Goal: Book appointment/travel/reservation

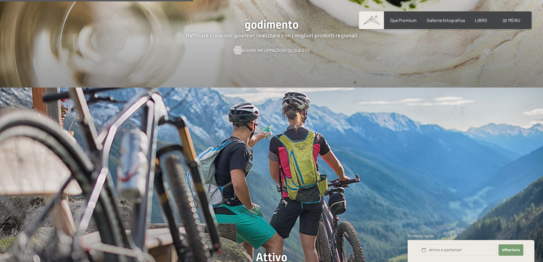
scroll to position [1197, 0]
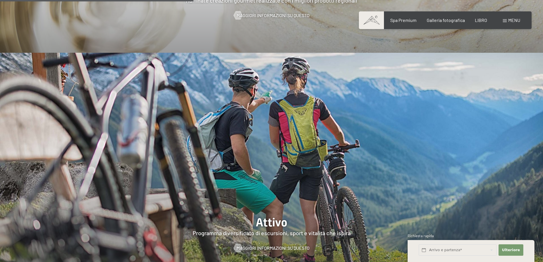
click at [519, 19] on font "menu" at bounding box center [514, 19] width 12 height 5
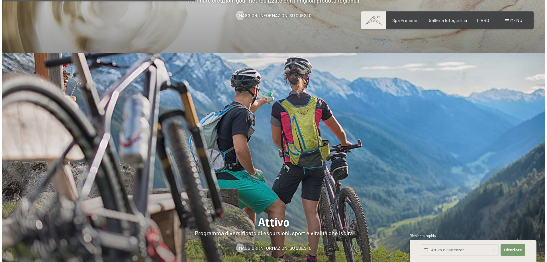
scroll to position [1201, 0]
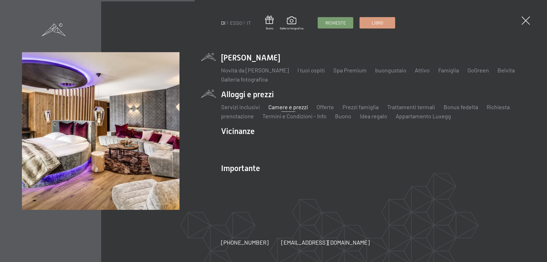
click at [279, 107] on font "Camere e prezzi" at bounding box center [288, 106] width 40 height 7
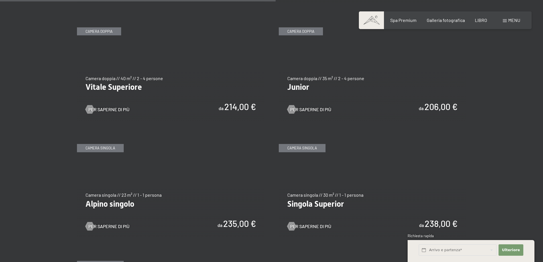
scroll to position [940, 0]
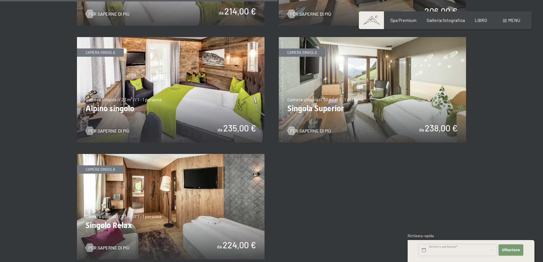
click at [449, 247] on input "text" at bounding box center [458, 250] width 78 height 12
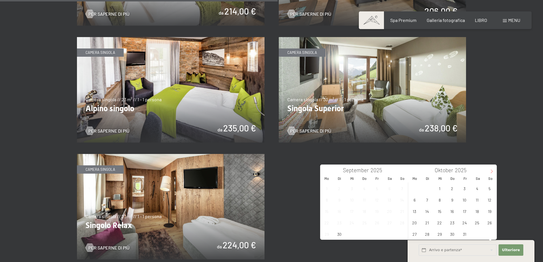
click at [493, 169] on icon at bounding box center [492, 171] width 4 height 4
click at [493, 170] on icon at bounding box center [492, 171] width 4 height 4
click at [475, 189] on span "6" at bounding box center [476, 188] width 11 height 11
click at [429, 201] on span "9" at bounding box center [426, 199] width 11 height 11
type input "Sa. 06.12.2025 - Di. 09.12.2025"
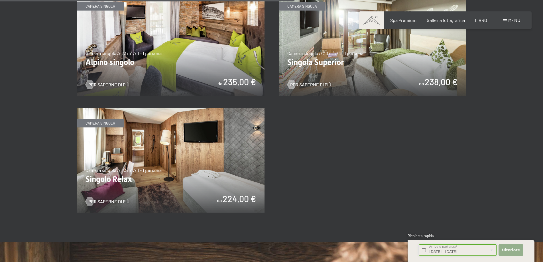
scroll to position [997, 0]
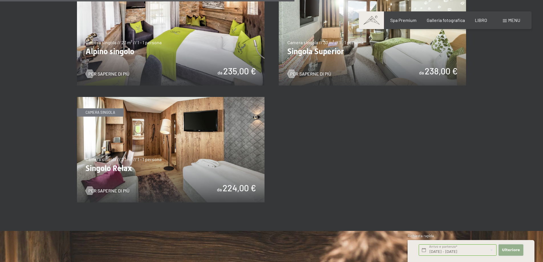
click at [510, 244] on button "Ulteriore Adressfelder ausblenden" at bounding box center [510, 250] width 25 height 12
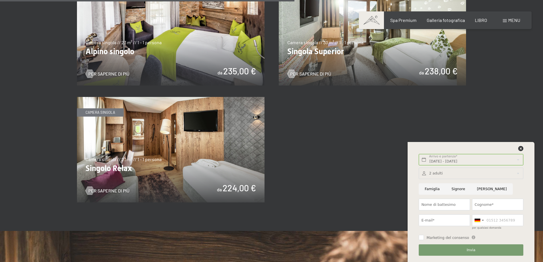
click at [459, 174] on div at bounding box center [471, 174] width 104 height 12
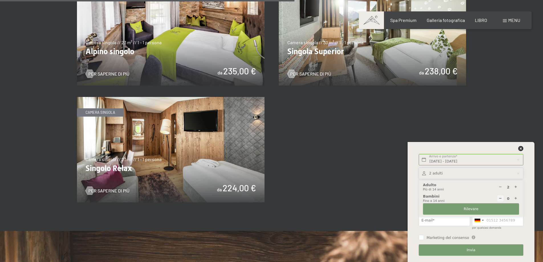
click at [516, 197] on icon at bounding box center [516, 199] width 4 height 4
type input "1"
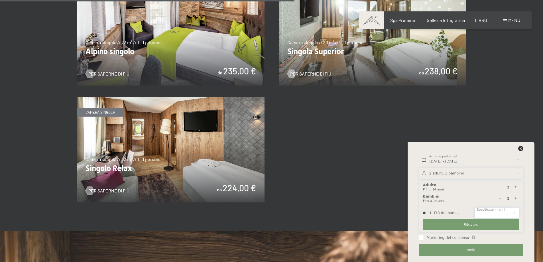
click at [514, 213] on select "0 1 2 3 4 5 6 7 8 9 10 11 12 13 14" at bounding box center [496, 213] width 45 height 12
select select "14"
click at [474, 207] on select "0 1 2 3 4 5 6 7 8 9 10 11 12 13 14" at bounding box center [496, 213] width 45 height 12
click at [423, 238] on input "Marketing del consenso" at bounding box center [421, 237] width 5 height 5
checkbox input "true"
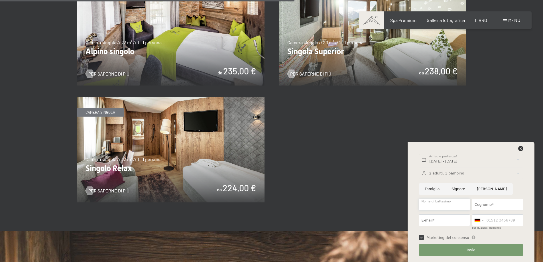
click at [464, 205] on input "Nome di battesimo" at bounding box center [444, 205] width 51 height 12
type input "KATIA"
type input "PENELLO"
type input "3331115947"
click at [441, 223] on input "E-mail*" at bounding box center [444, 220] width 51 height 12
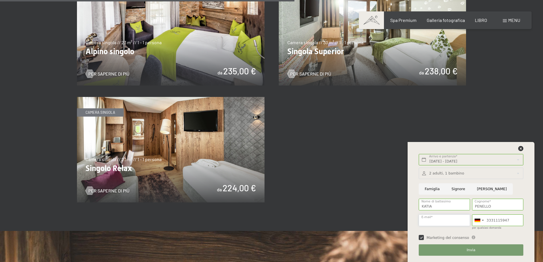
type input "katiap.81.kp@gmail.com"
click at [461, 249] on button "Invia" at bounding box center [471, 250] width 104 height 12
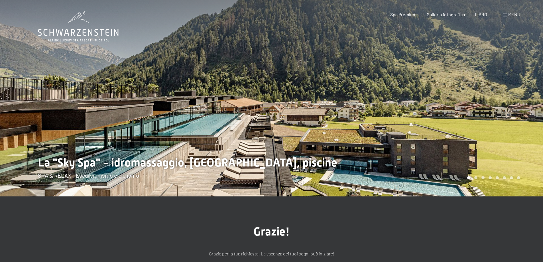
click at [516, 14] on font "menu" at bounding box center [514, 14] width 12 height 5
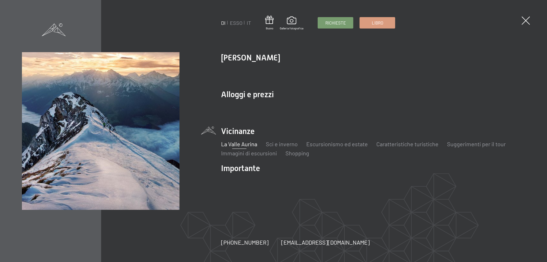
click at [239, 143] on font "La Valle Aurina" at bounding box center [239, 143] width 36 height 7
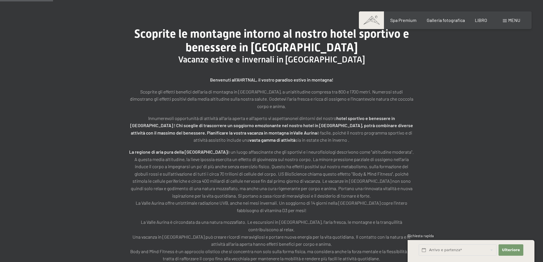
scroll to position [199, 0]
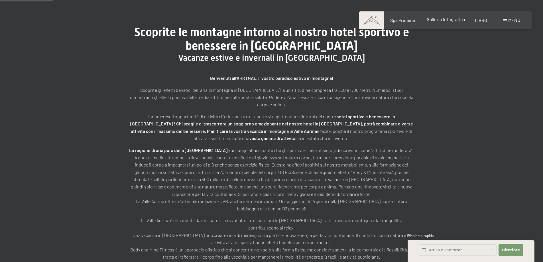
click at [429, 21] on font "Galleria fotografica" at bounding box center [446, 19] width 38 height 5
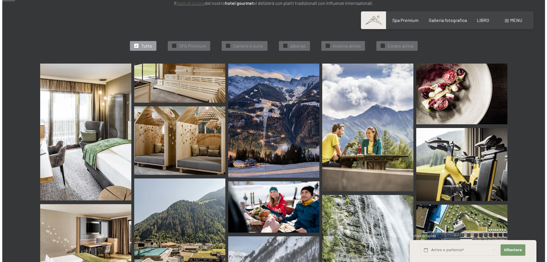
scroll to position [171, 0]
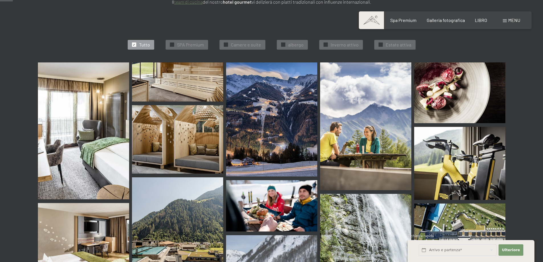
click at [511, 20] on font "menu" at bounding box center [514, 19] width 12 height 5
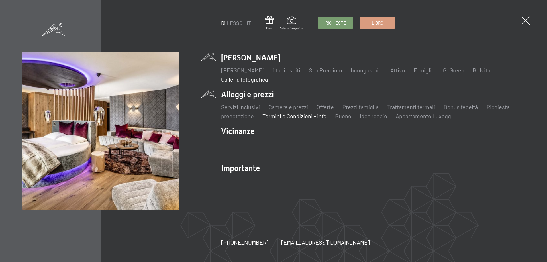
click at [293, 115] on font "Termini e Condizioni - Info" at bounding box center [294, 116] width 64 height 7
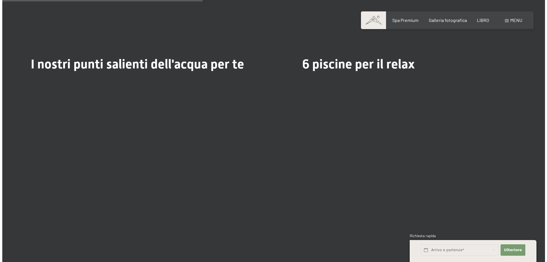
scroll to position [1567, 0]
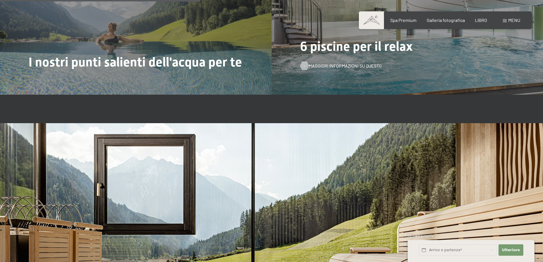
click at [310, 64] on font "Maggiori informazioni su questo" at bounding box center [345, 65] width 73 height 5
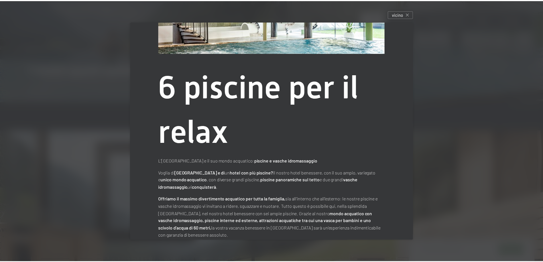
scroll to position [91, 0]
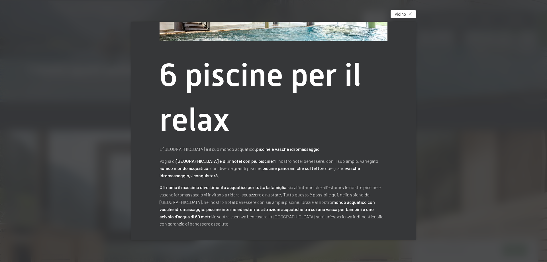
click at [411, 13] on icon at bounding box center [410, 14] width 3 height 3
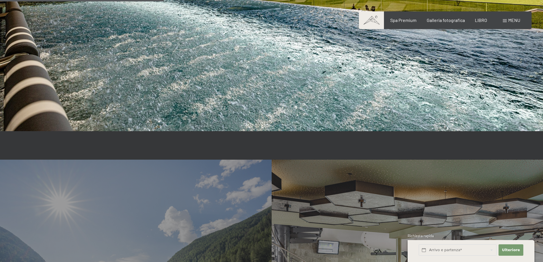
scroll to position [1282, 0]
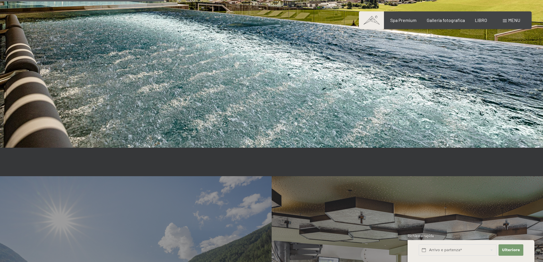
click at [502, 22] on div "Libro Richieste Spa Premium Galleria fotografica LIBRO menu DI ESSO IT Buono Ga…" at bounding box center [445, 20] width 150 height 6
click at [507, 21] on div "menu" at bounding box center [511, 20] width 17 height 6
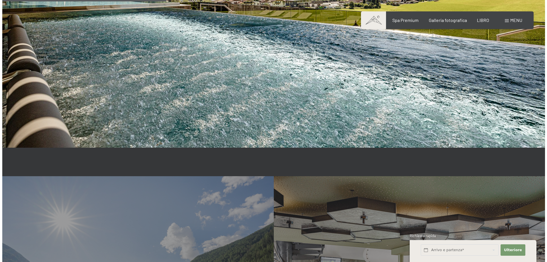
scroll to position [1286, 0]
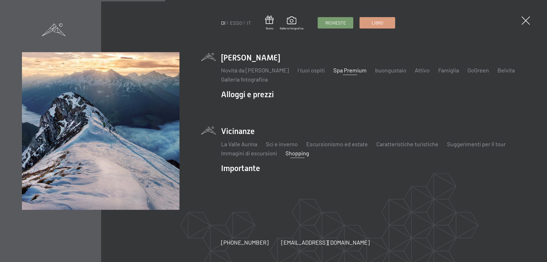
click at [291, 155] on font "Shopping" at bounding box center [298, 153] width 24 height 7
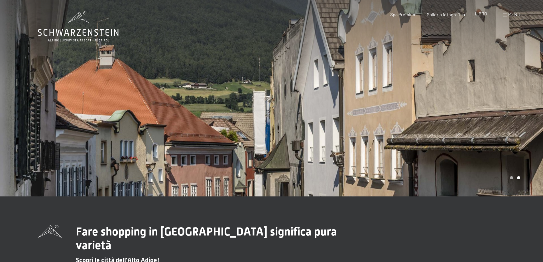
click at [480, 14] on font "LIBRO" at bounding box center [481, 13] width 12 height 5
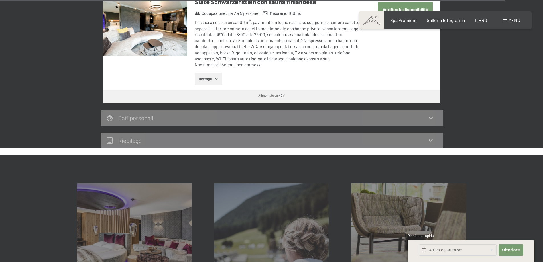
scroll to position [1852, 0]
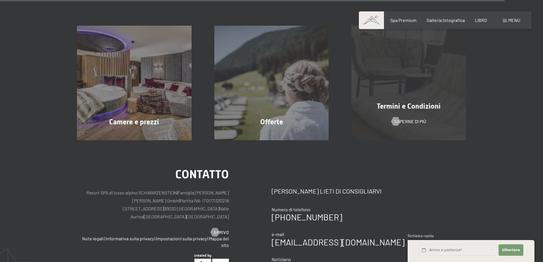
click at [415, 119] on div "Termini e Condizioni Saperne di più" at bounding box center [408, 83] width 137 height 115
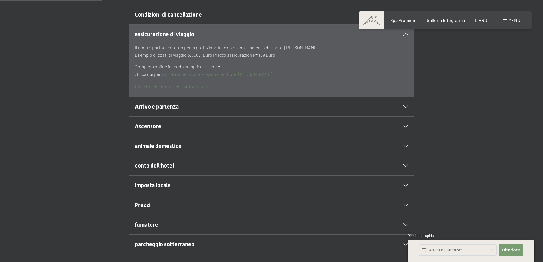
scroll to position [313, 0]
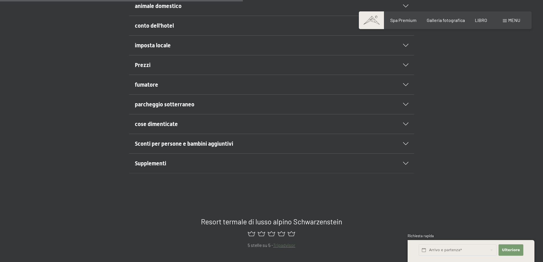
click at [262, 10] on h2 "animale domestico" at bounding box center [258, 6] width 246 height 8
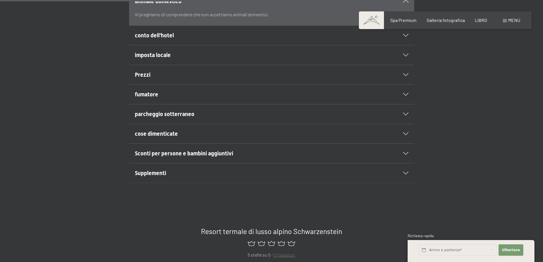
scroll to position [261, 0]
